Goal: Register for event/course

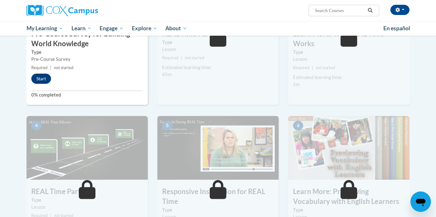
scroll to position [166, 0]
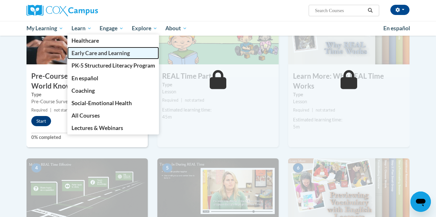
click at [92, 53] on span "Early Care and Learning" at bounding box center [100, 53] width 58 height 7
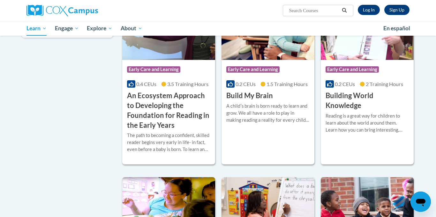
scroll to position [195, 0]
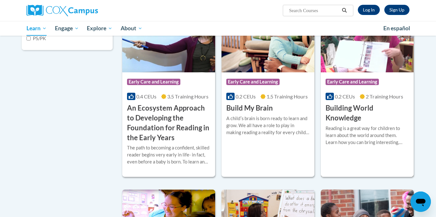
click at [337, 115] on h3 "Building World Knowledge" at bounding box center [366, 113] width 83 height 20
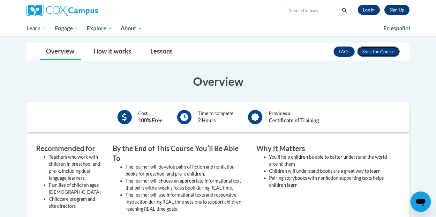
click at [383, 54] on button "Enroll" at bounding box center [378, 52] width 42 height 10
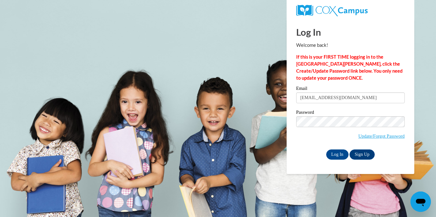
type input "talaeo91@gmail.com"
click at [352, 110] on label "Password" at bounding box center [350, 113] width 108 height 6
click at [338, 155] on input "Log In" at bounding box center [337, 155] width 22 height 10
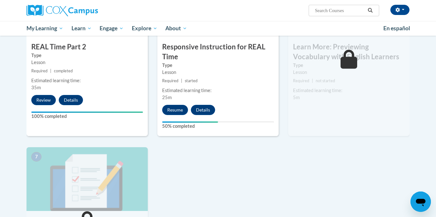
scroll to position [373, 0]
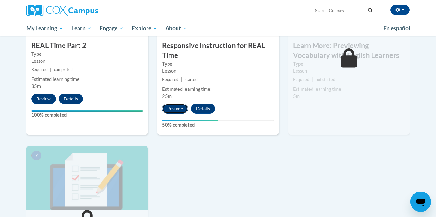
click at [177, 110] on button "Resume" at bounding box center [175, 109] width 26 height 10
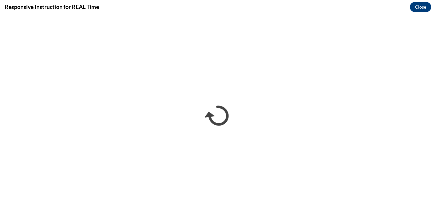
scroll to position [0, 0]
